Goal: Task Accomplishment & Management: Use online tool/utility

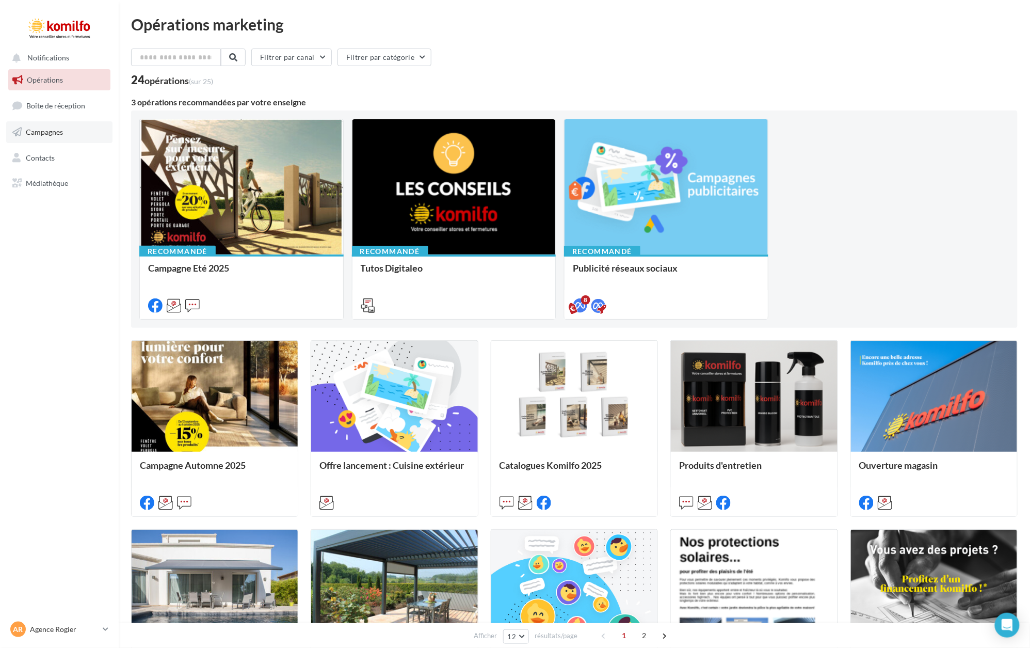
click at [47, 128] on span "Campagnes" at bounding box center [44, 131] width 37 height 9
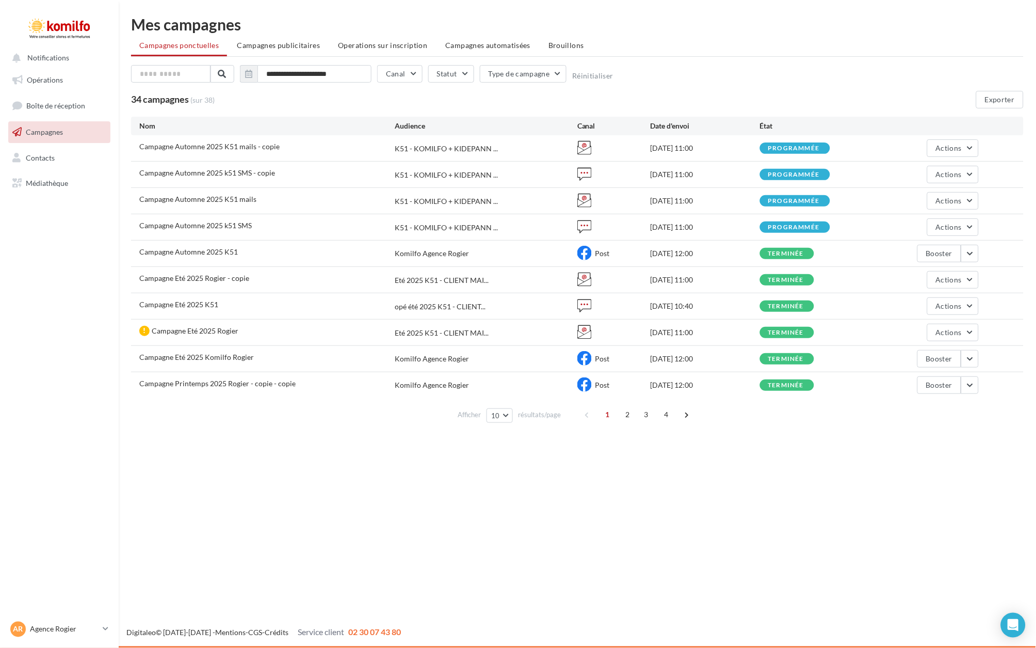
drag, startPoint x: 281, startPoint y: 45, endPoint x: 293, endPoint y: 58, distance: 18.3
click at [281, 45] on span "Campagnes publicitaires" at bounding box center [278, 45] width 83 height 9
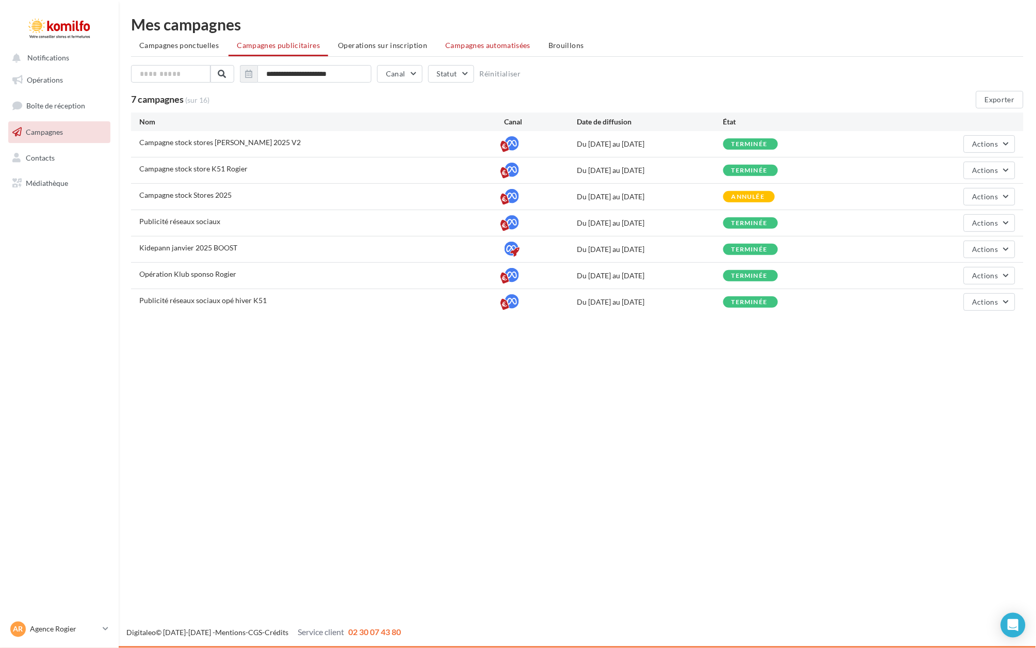
click at [496, 46] on span "Campagnes automatisées" at bounding box center [488, 45] width 85 height 9
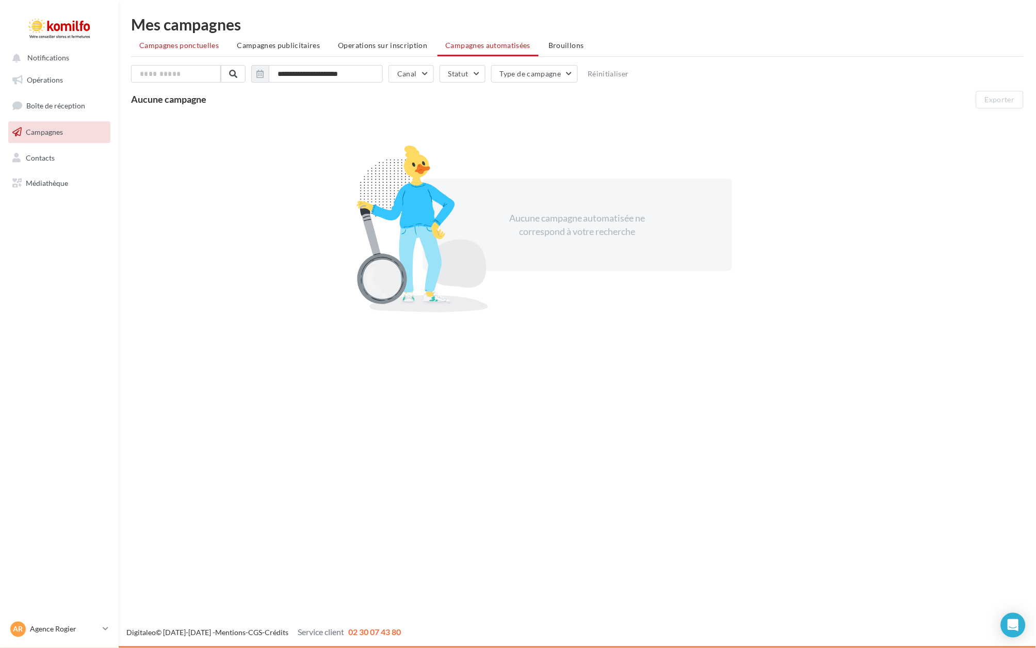
click at [179, 44] on span "Campagnes ponctuelles" at bounding box center [178, 45] width 79 height 9
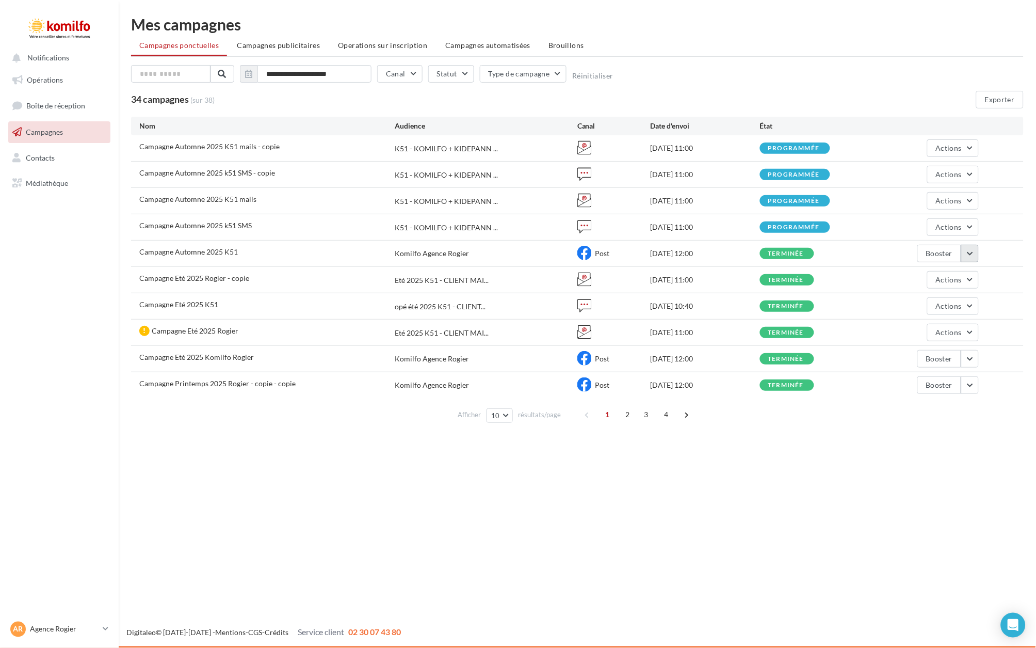
click at [970, 251] on button "button" at bounding box center [970, 254] width 18 height 18
click at [928, 299] on button "Booster" at bounding box center [927, 304] width 103 height 27
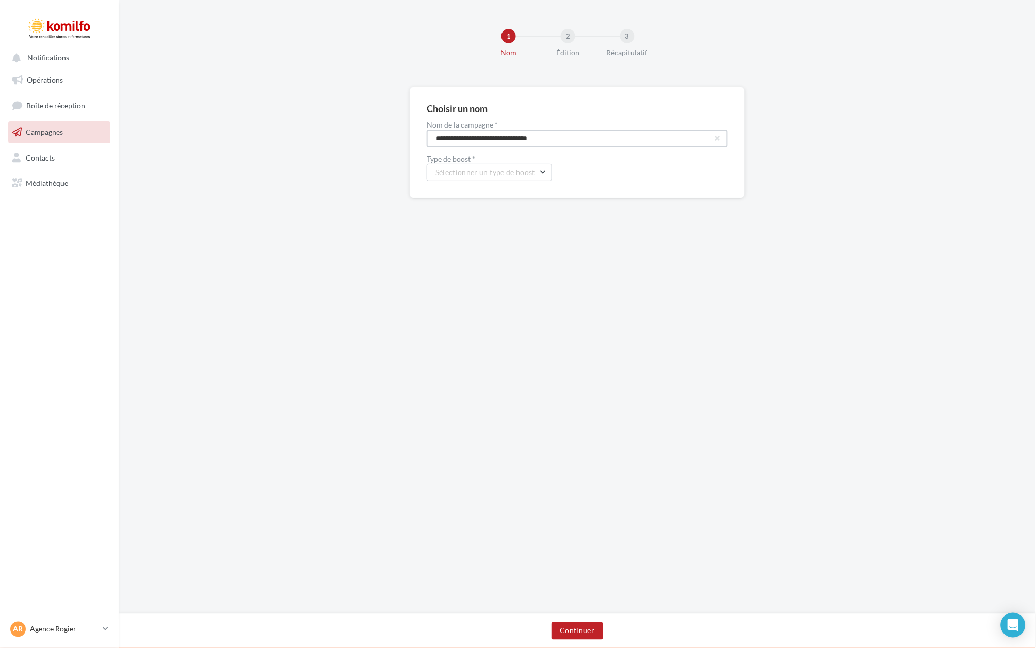
drag, startPoint x: 463, startPoint y: 137, endPoint x: 336, endPoint y: 130, distance: 127.2
click at [336, 130] on div "**********" at bounding box center [578, 159] width 918 height 144
drag, startPoint x: 459, startPoint y: 138, endPoint x: 633, endPoint y: 160, distance: 175.3
click at [633, 160] on div "**********" at bounding box center [577, 151] width 301 height 60
type input "**********"
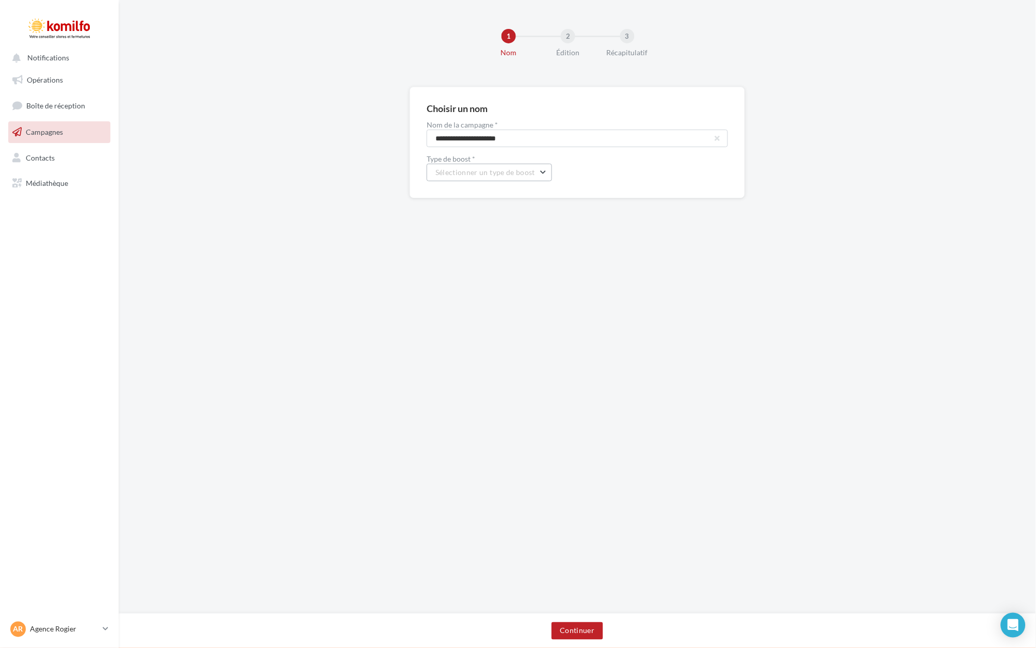
click at [545, 169] on button "Sélectionner un type de boost" at bounding box center [489, 173] width 125 height 18
click at [539, 221] on span "Boost de Post Facebook | 30 jours" at bounding box center [497, 225] width 108 height 9
click at [576, 635] on button "Continuer" at bounding box center [577, 631] width 51 height 18
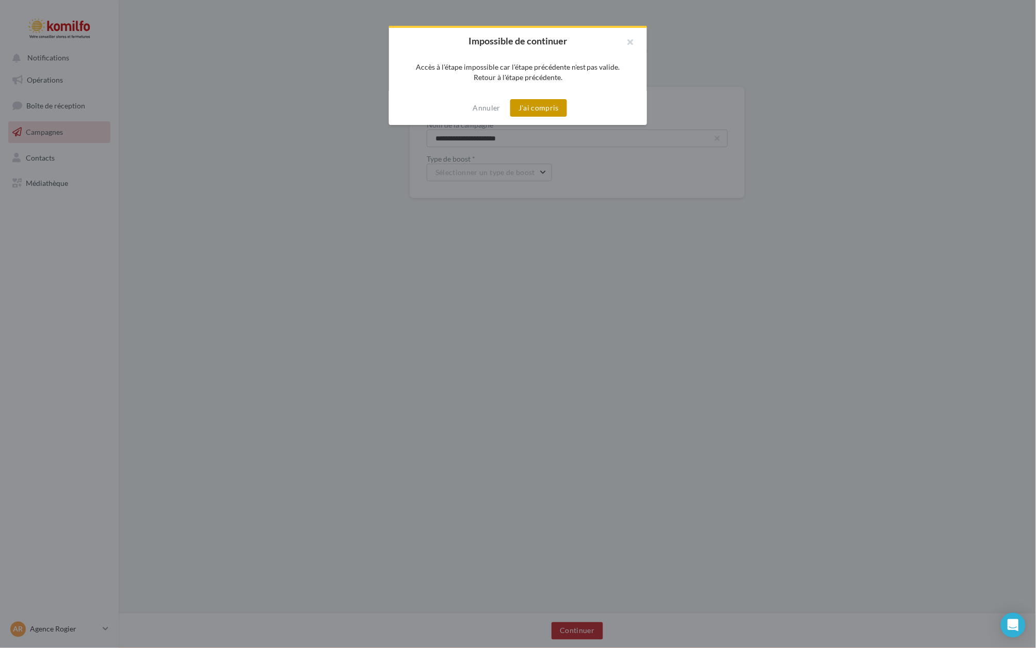
click at [550, 104] on button "J'ai compris" at bounding box center [538, 108] width 57 height 18
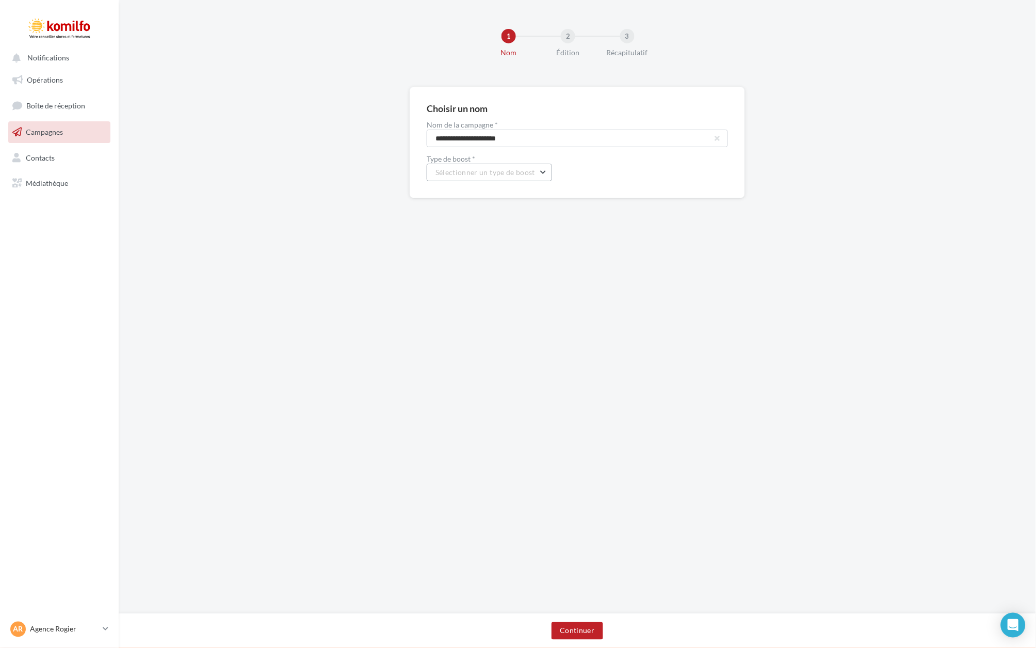
click at [489, 172] on span "Sélectionner un type de boost" at bounding box center [486, 172] width 100 height 9
click at [486, 220] on button "Boost de Post Facebook | 30 jours" at bounding box center [504, 225] width 155 height 27
click at [582, 630] on button "Continuer" at bounding box center [577, 631] width 51 height 18
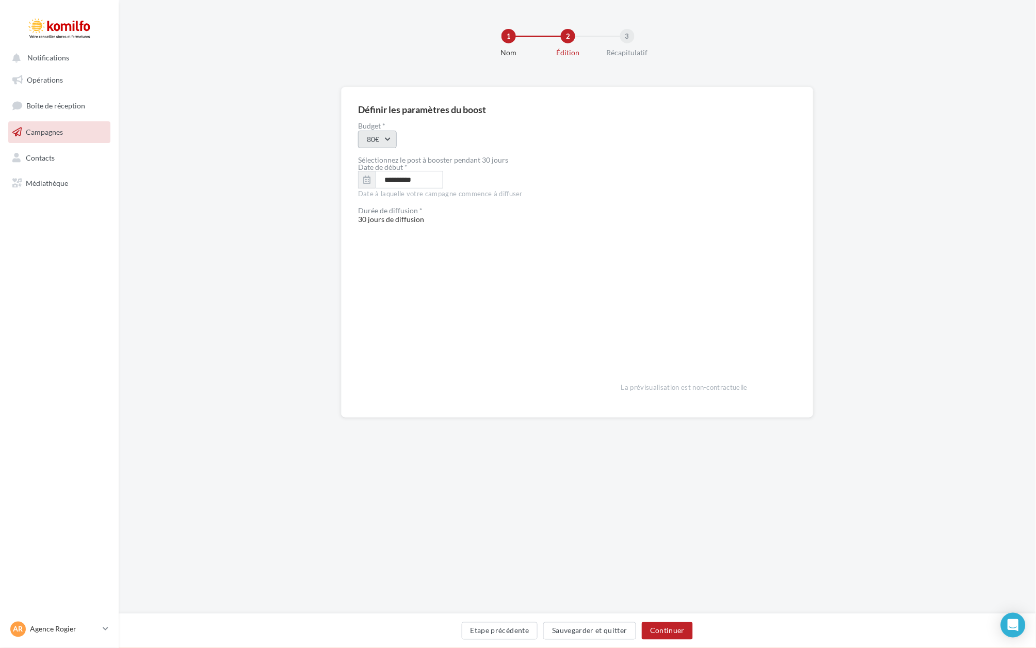
click at [391, 142] on button "80€" at bounding box center [377, 140] width 39 height 18
click at [389, 244] on div "200€" at bounding box center [423, 246] width 128 height 27
click at [369, 180] on icon "button" at bounding box center [366, 179] width 7 height 8
click at [446, 260] on button "12" at bounding box center [445, 259] width 15 height 15
click at [370, 180] on icon "button" at bounding box center [366, 179] width 7 height 8
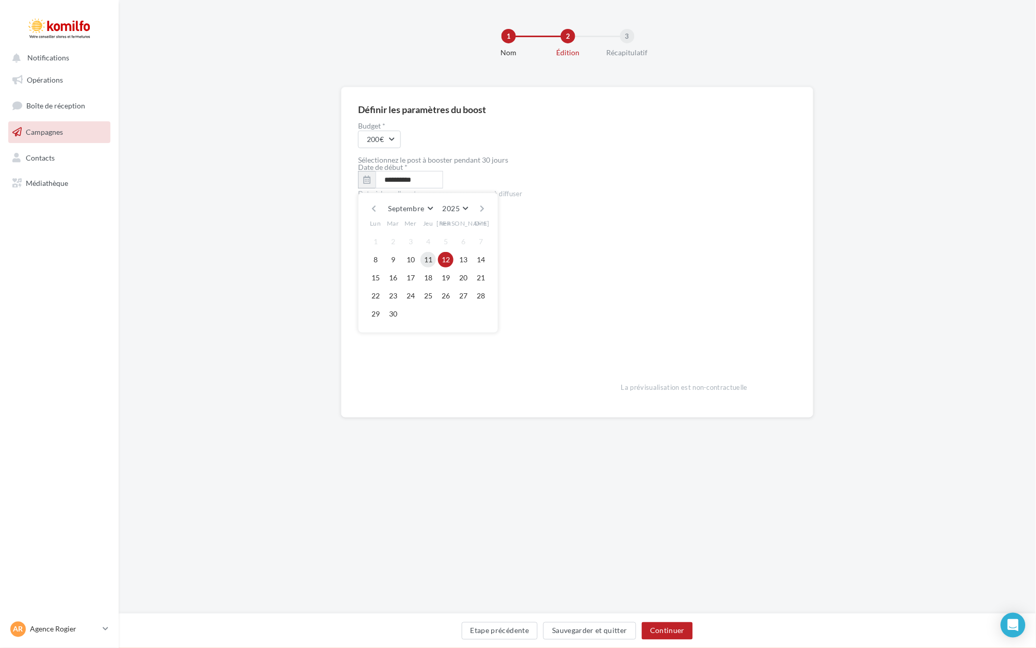
click at [429, 260] on button "11" at bounding box center [428, 259] width 15 height 15
type input "**********"
click at [669, 632] on button "Continuer" at bounding box center [667, 631] width 51 height 18
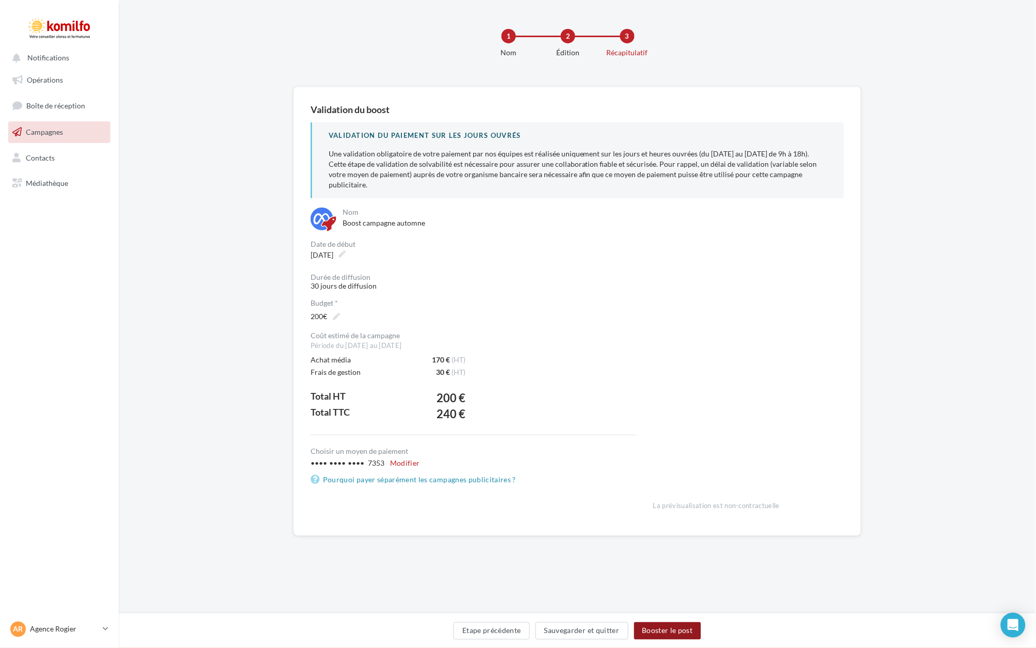
click at [678, 629] on button "Booster le post" at bounding box center [667, 631] width 67 height 18
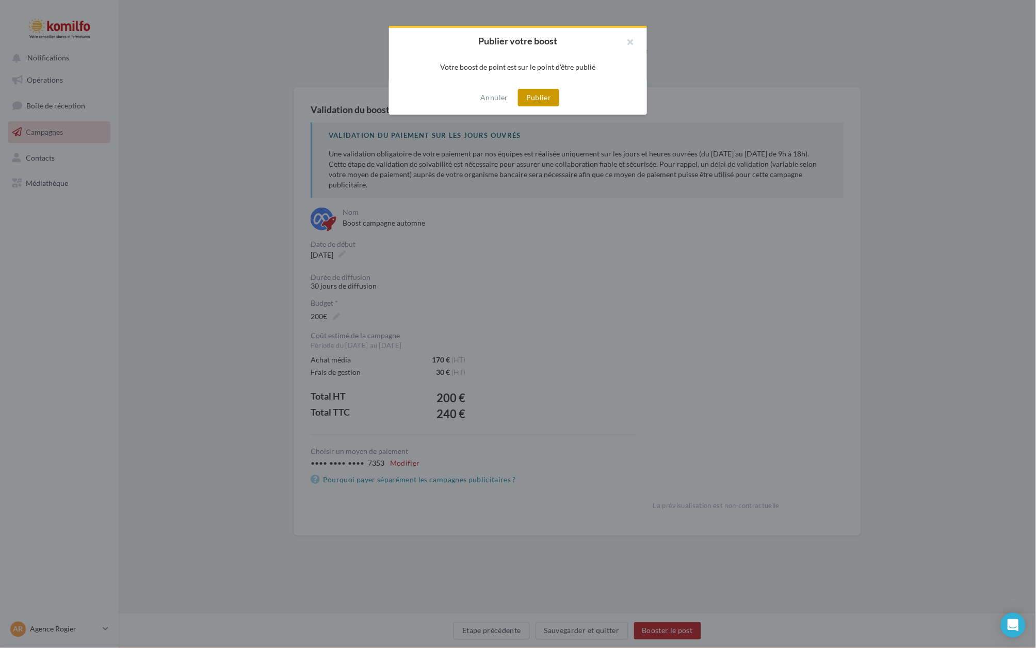
click at [530, 97] on button "Publier" at bounding box center [538, 98] width 41 height 18
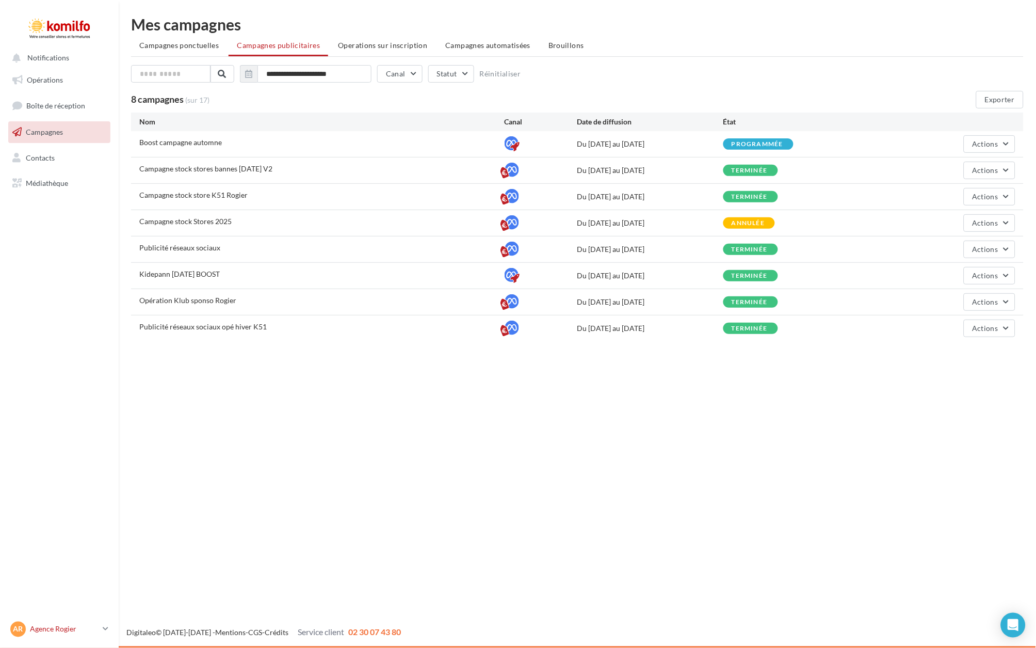
click at [60, 630] on p "Agence Rogier" at bounding box center [64, 629] width 69 height 10
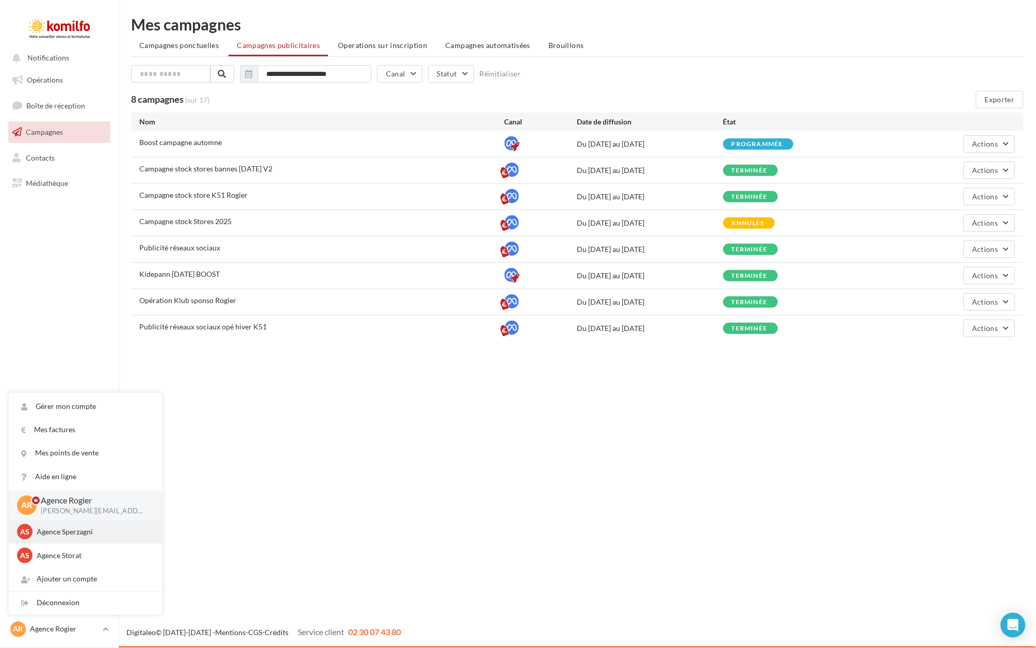
click at [75, 534] on p "Agence Sperzagni" at bounding box center [94, 531] width 114 height 10
